Goal: Transaction & Acquisition: Obtain resource

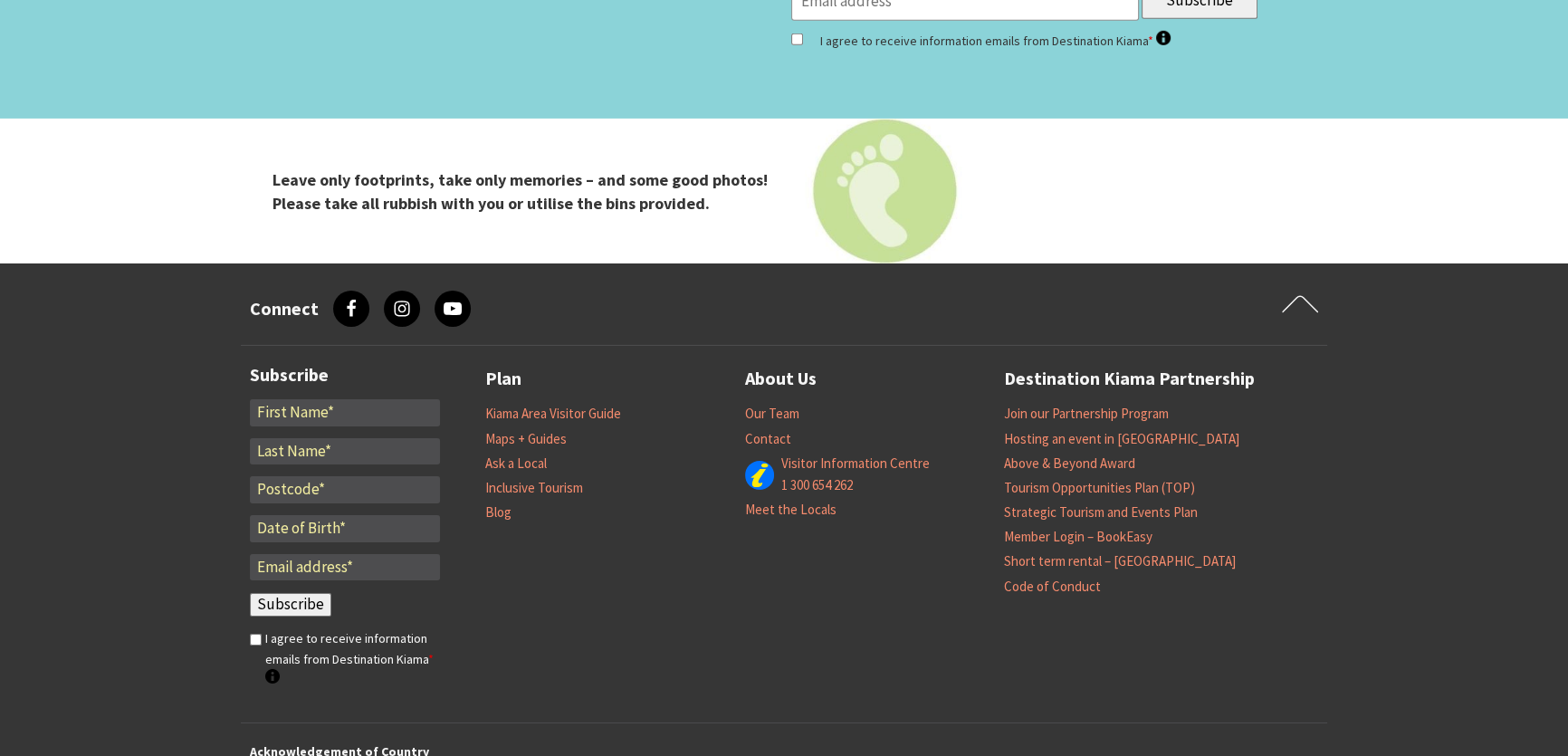
scroll to position [7503, 0]
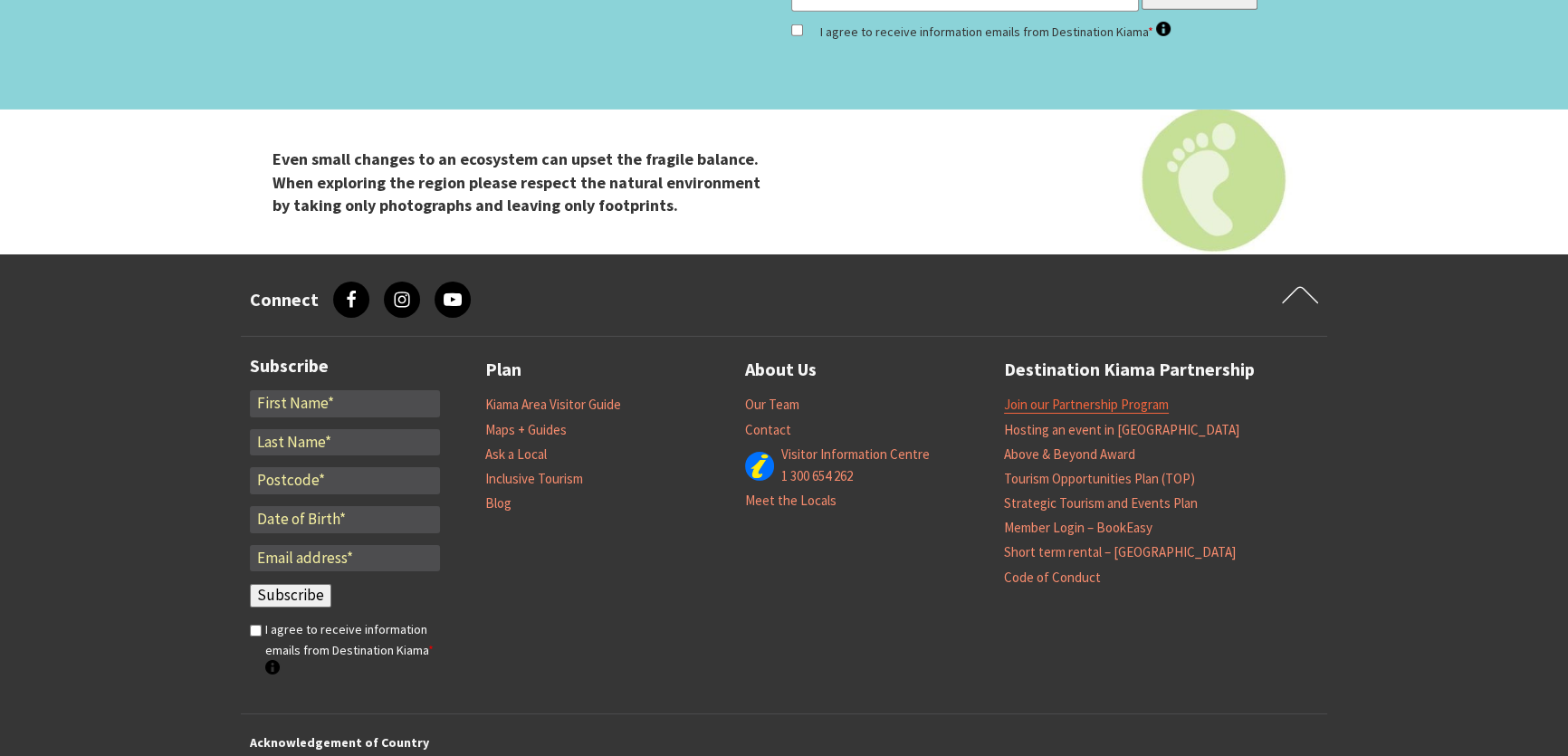
click at [1061, 396] on link "Join our Partnership Program" at bounding box center [1087, 404] width 165 height 18
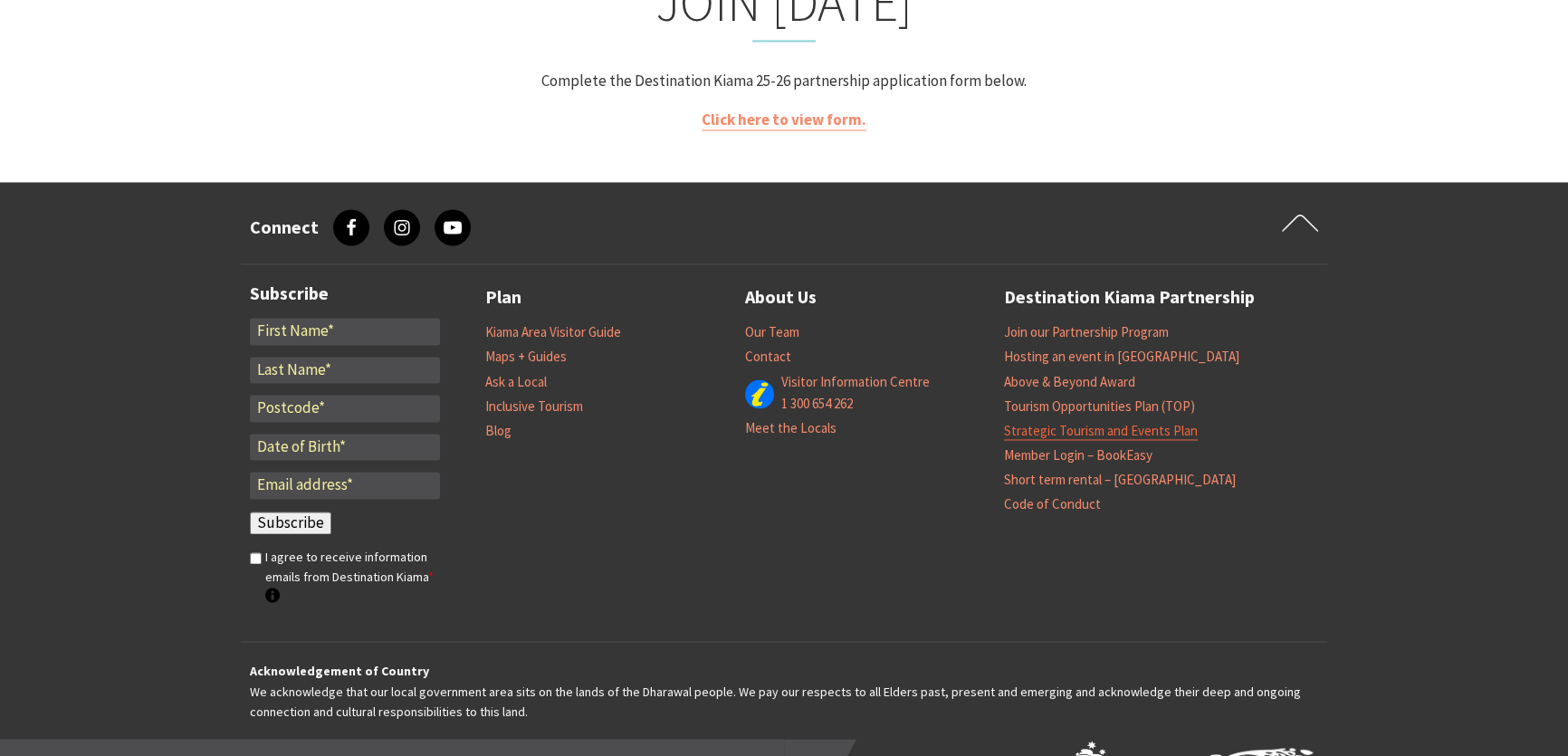
scroll to position [3734, 0]
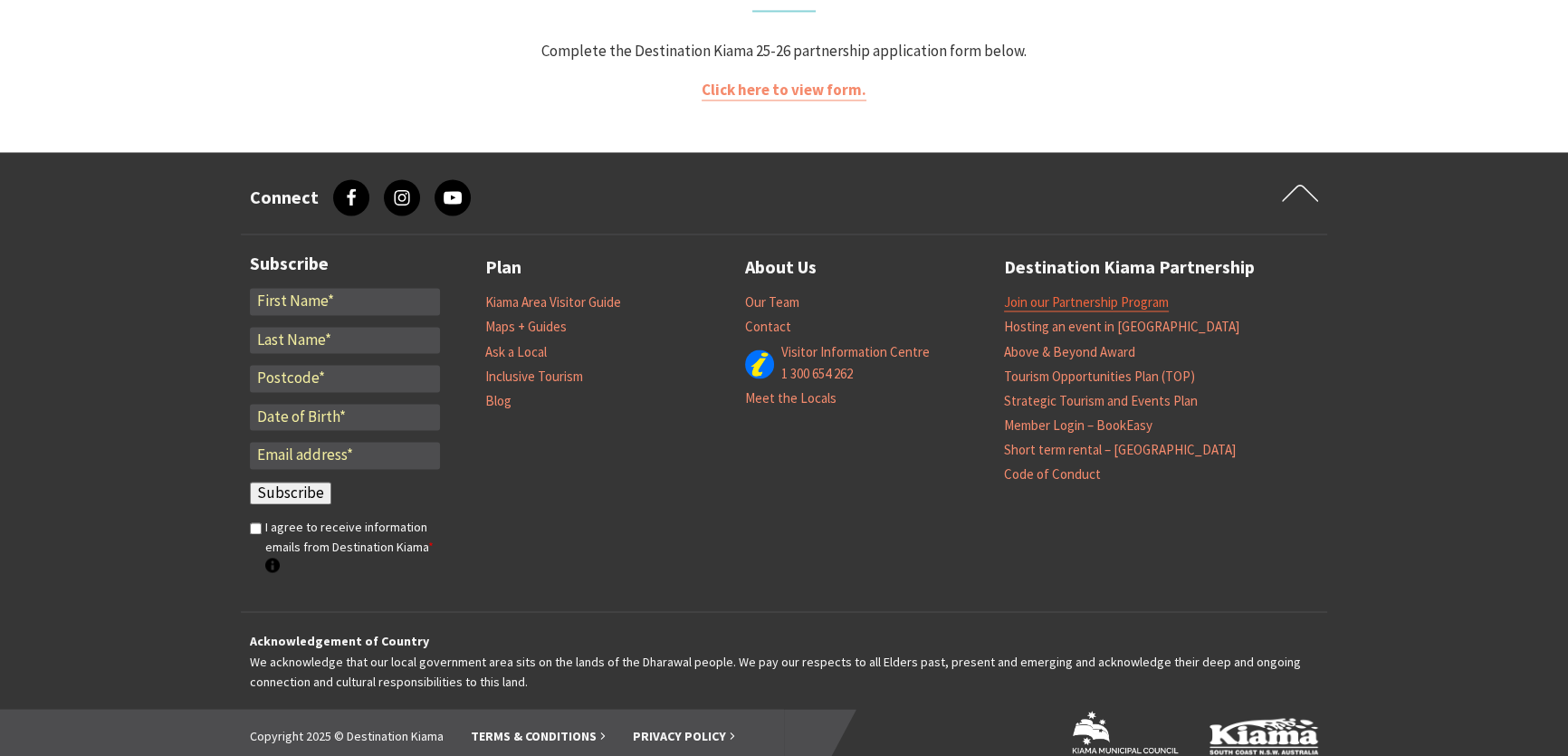
click at [1068, 294] on link "Join our Partnership Program" at bounding box center [1087, 302] width 165 height 18
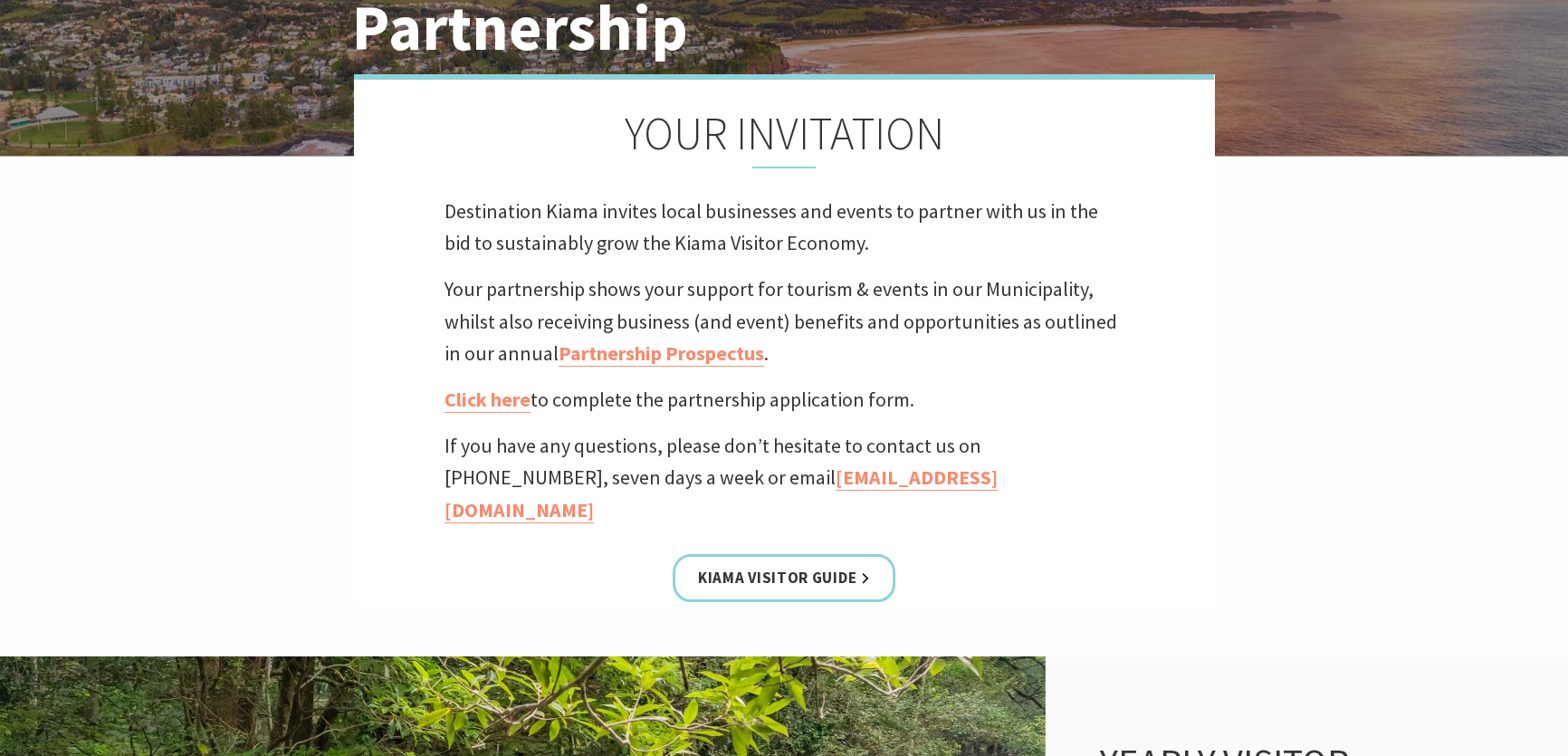
scroll to position [329, 0]
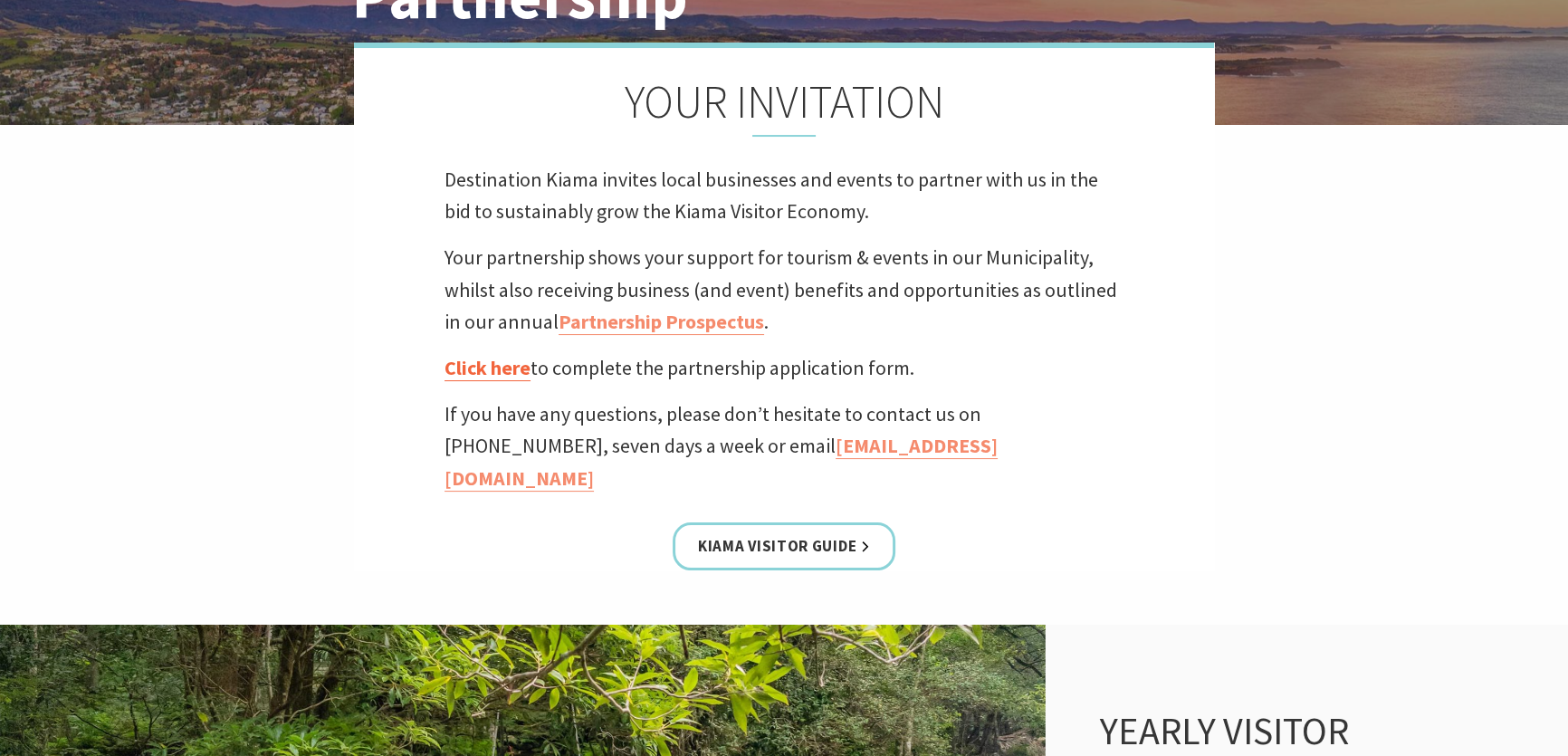
click at [479, 366] on link "Click here" at bounding box center [487, 368] width 86 height 27
